Goal: Find specific page/section

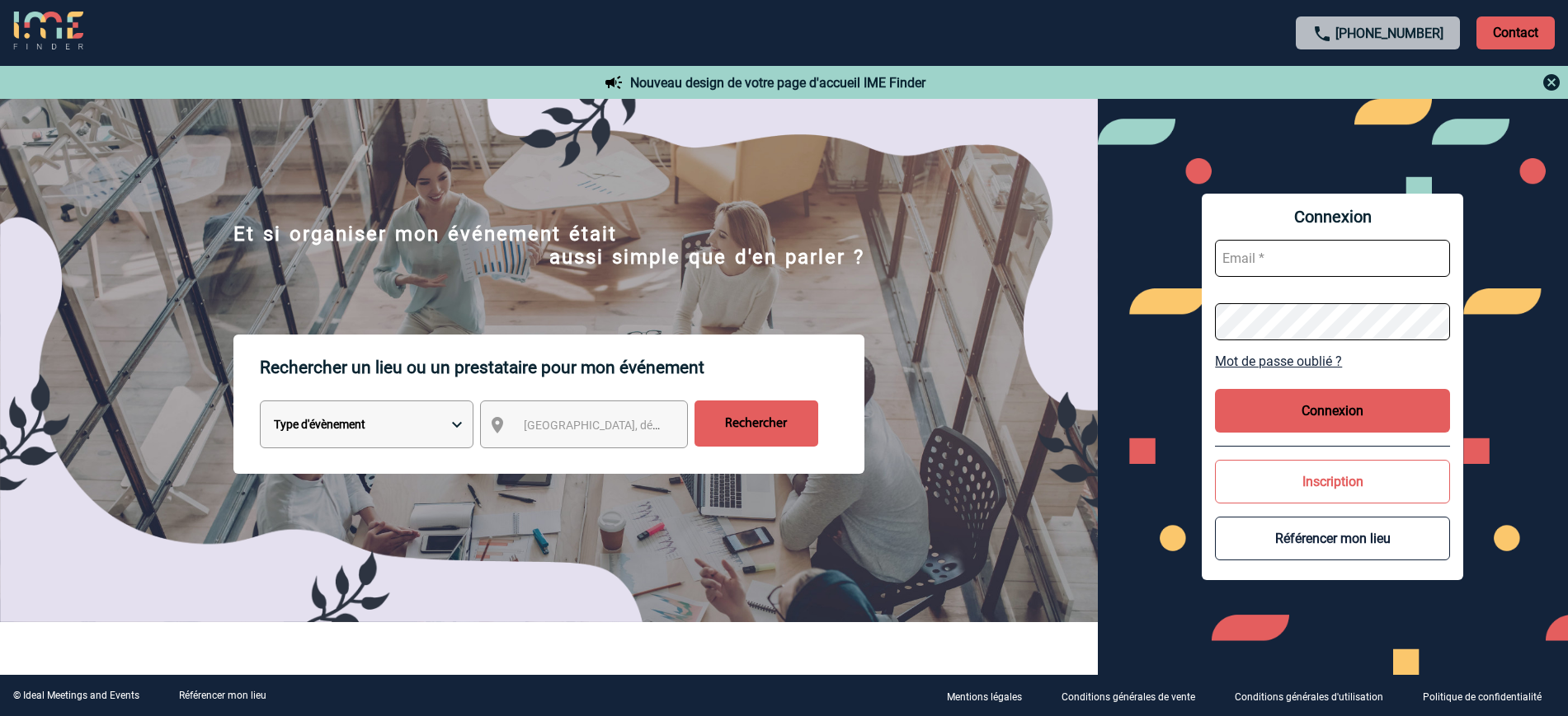
type input "ltrellu@ime-groupe.com"
click at [1289, 420] on button "Connexion" at bounding box center [1332, 411] width 235 height 44
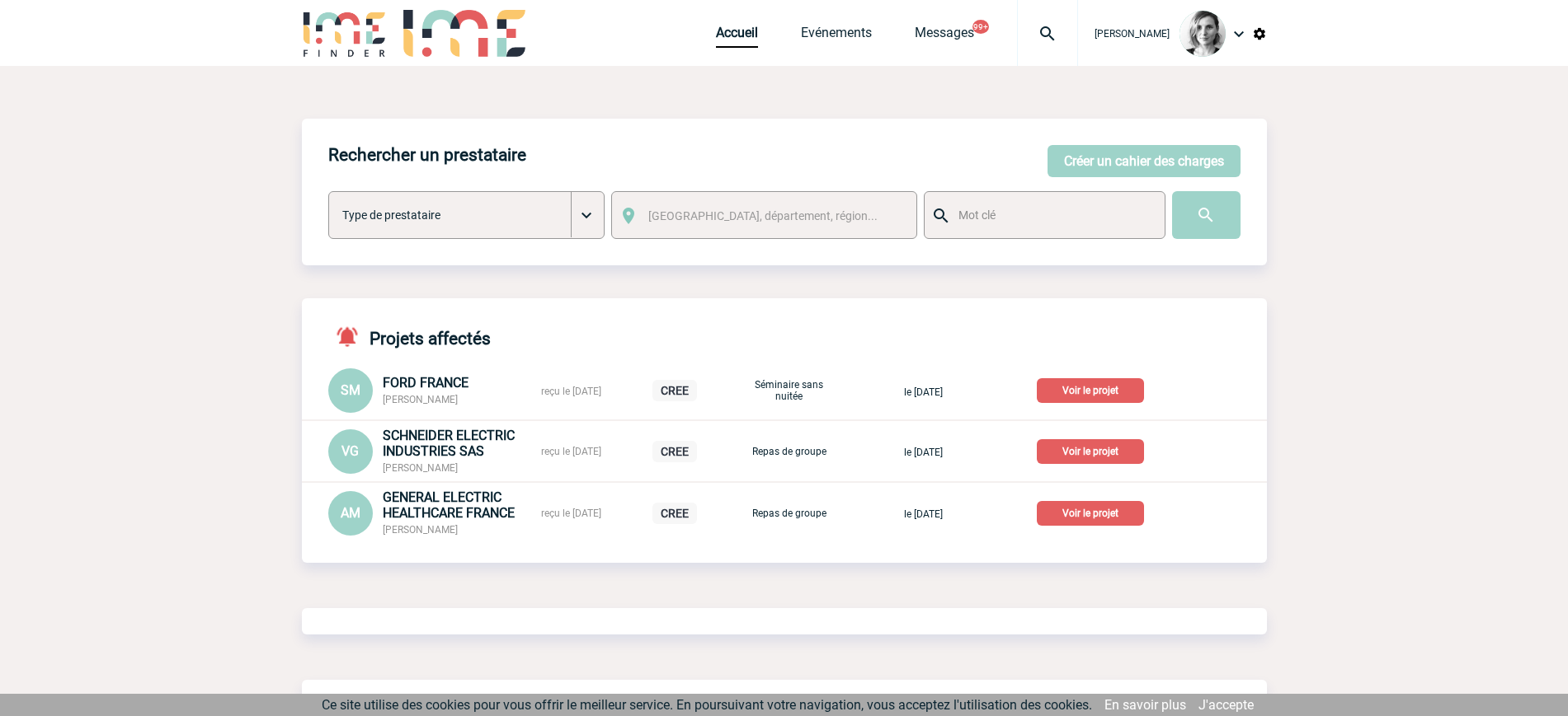
click at [1068, 36] on img at bounding box center [1047, 34] width 59 height 20
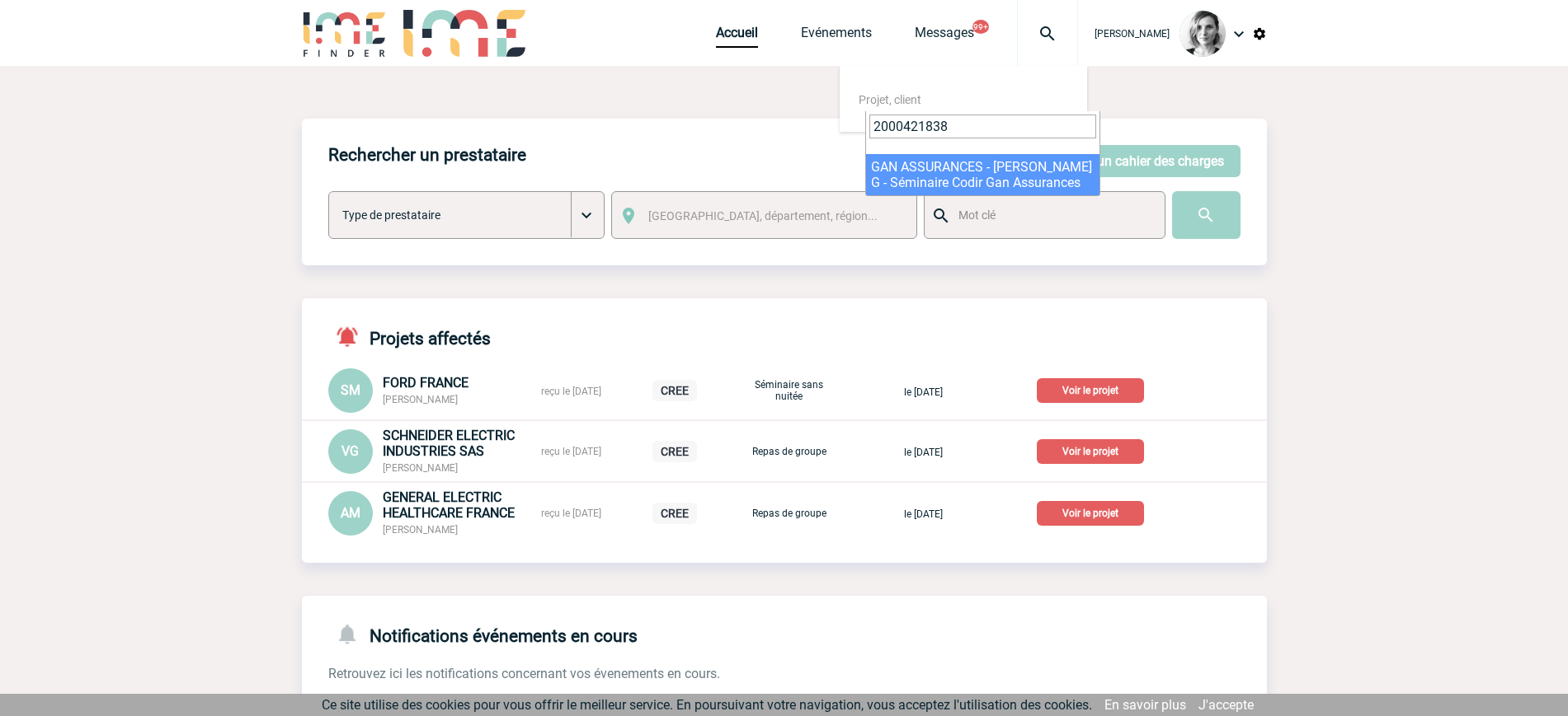
type input "2000421838"
select select "21339"
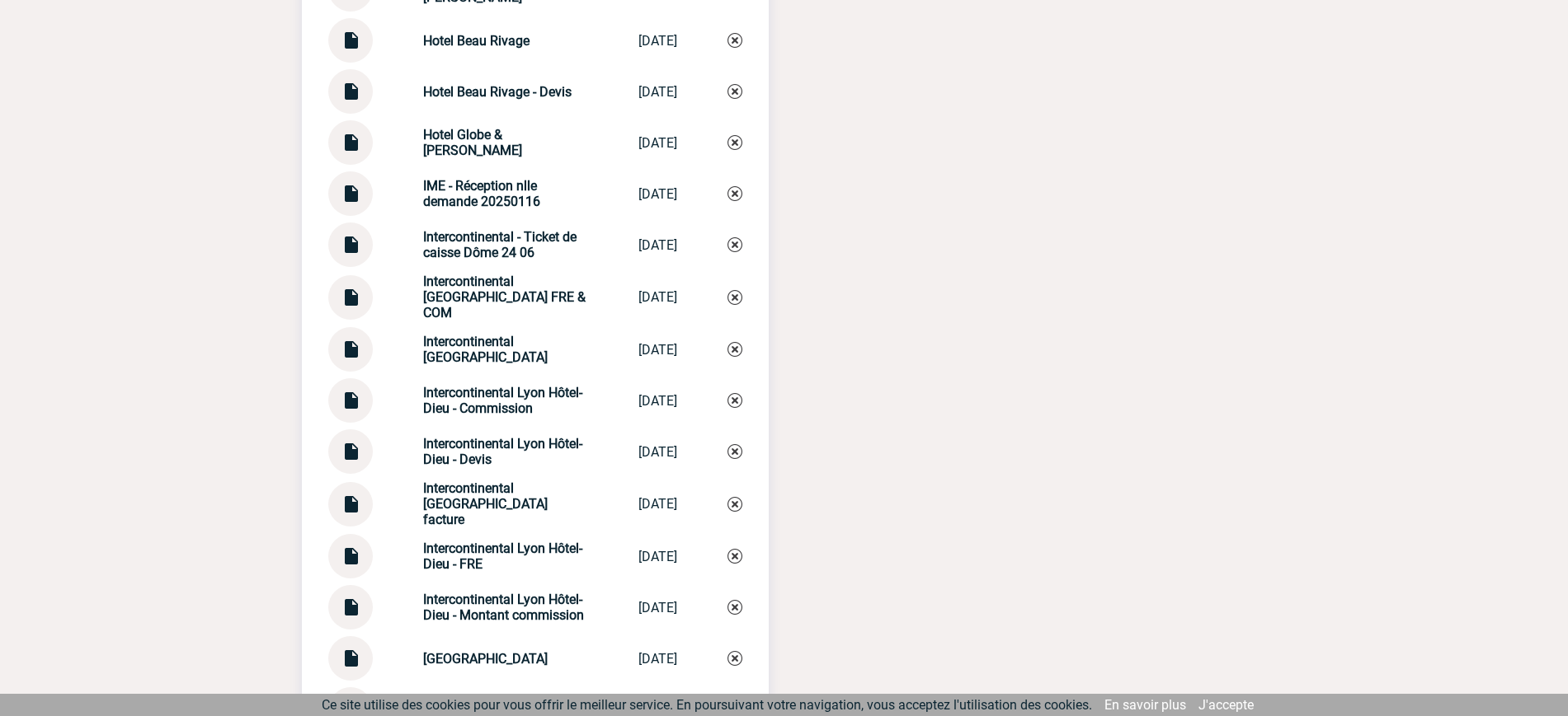
scroll to position [3916, 0]
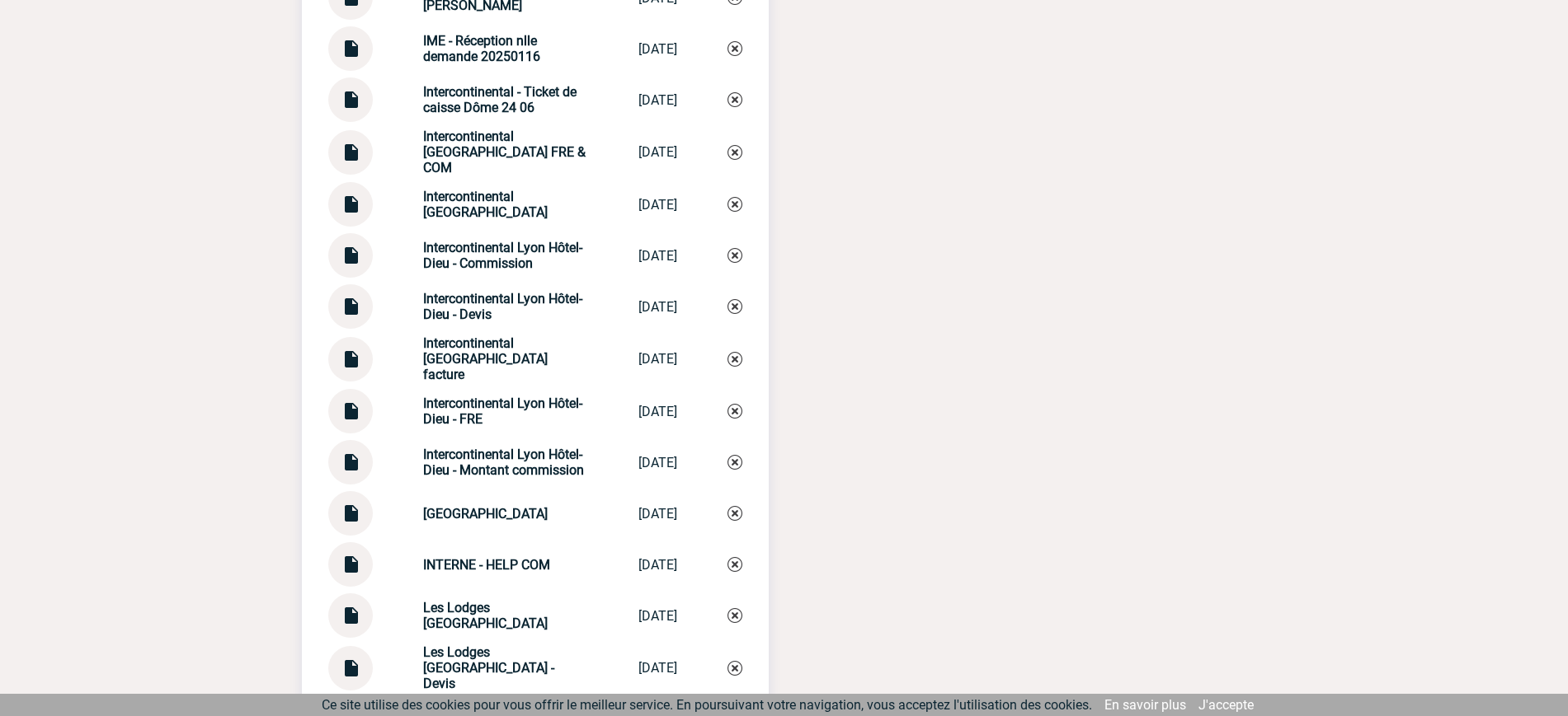
click at [352, 420] on img at bounding box center [350, 405] width 22 height 32
